Goal: Check status: Check status

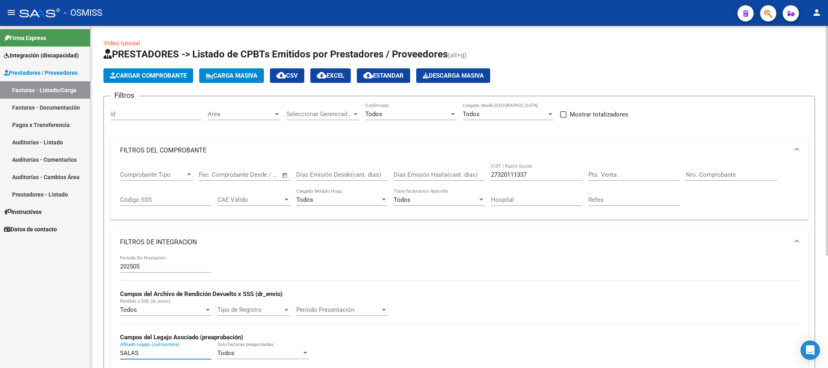
scroll to position [166, 0]
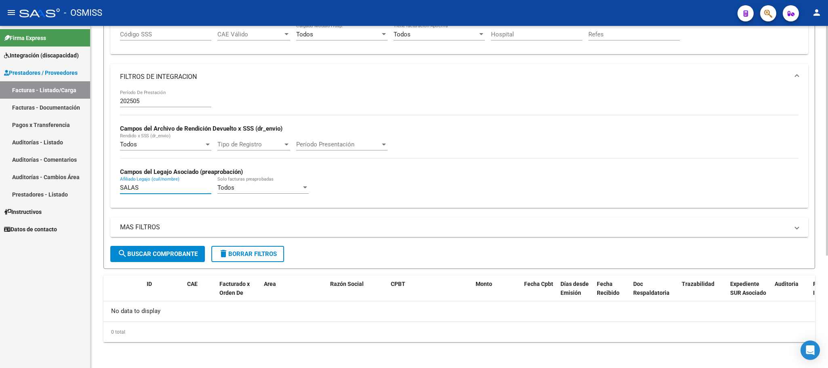
click at [149, 98] on input "202505" at bounding box center [165, 100] width 91 height 7
type input "202506"
drag, startPoint x: 154, startPoint y: 187, endPoint x: 112, endPoint y: 186, distance: 42.4
click at [112, 186] on div "202506 Período De Prestación Campos del Archivo de Rendición Devuelto x SSS (dr…" at bounding box center [459, 149] width 698 height 118
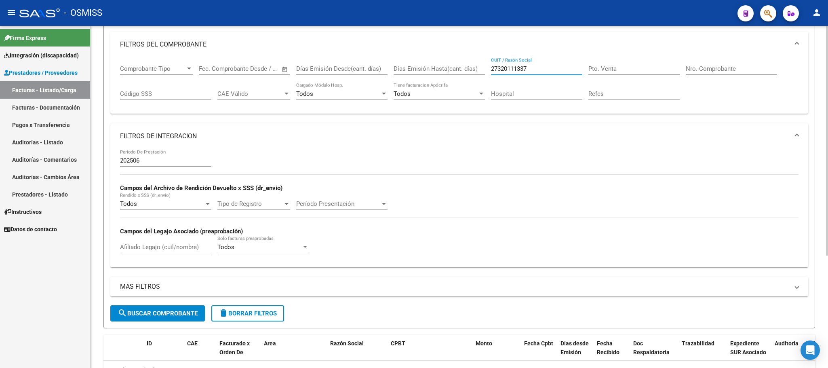
drag, startPoint x: 536, startPoint y: 65, endPoint x: 467, endPoint y: 68, distance: 68.7
click at [467, 68] on div "Comprobante Tipo Comprobante Tipo Start date – End date Fec. Comprobante Desde …" at bounding box center [459, 82] width 678 height 50
click at [622, 68] on input "Pto. Venta" at bounding box center [633, 68] width 91 height 7
type input "3"
click at [704, 63] on div "Nro. Comprobante" at bounding box center [731, 65] width 91 height 17
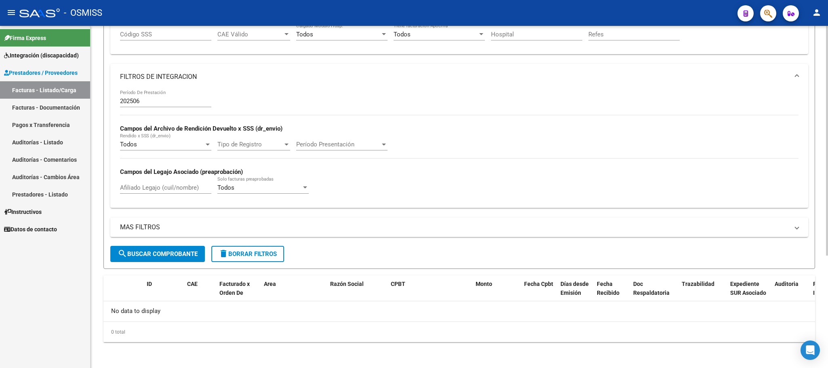
scroll to position [166, 0]
type input "1686"
click at [171, 253] on span "search Buscar Comprobante" at bounding box center [158, 253] width 80 height 7
click at [246, 253] on span "delete Borrar Filtros" at bounding box center [248, 253] width 58 height 7
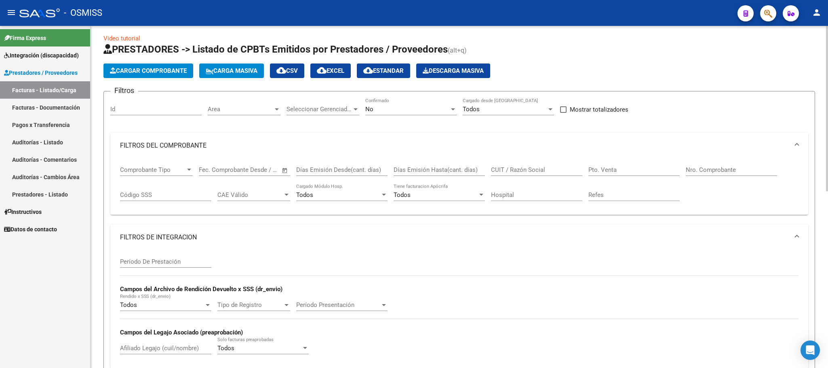
scroll to position [0, 0]
